Goal: Find specific page/section: Find specific page/section

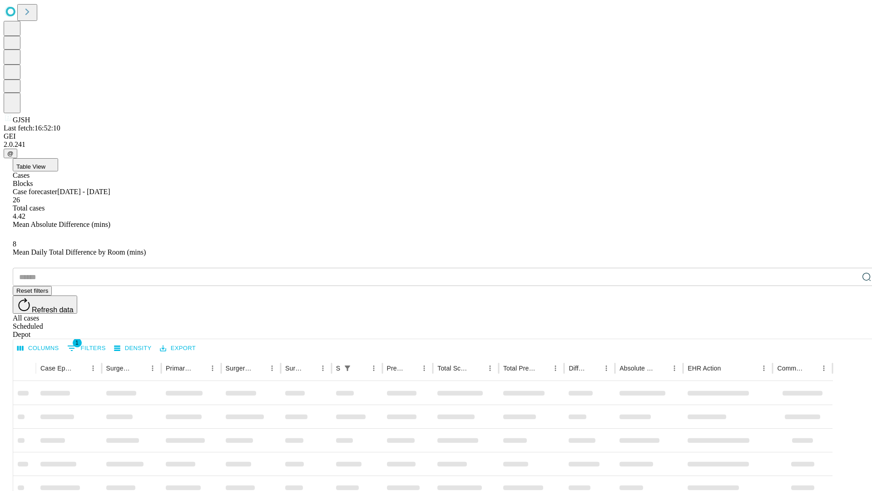
click at [848, 330] on div "Depot" at bounding box center [445, 334] width 865 height 8
